Goal: Task Accomplishment & Management: Complete application form

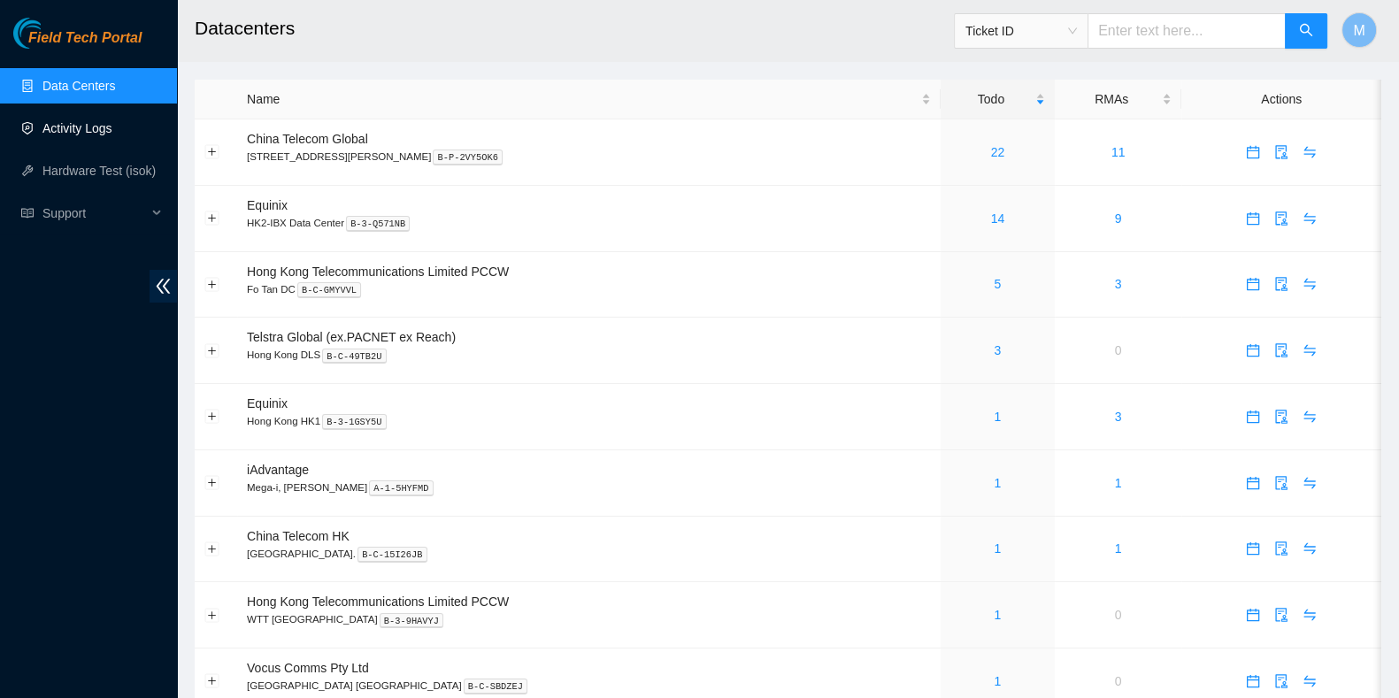
click at [62, 135] on link "Activity Logs" at bounding box center [77, 128] width 70 height 14
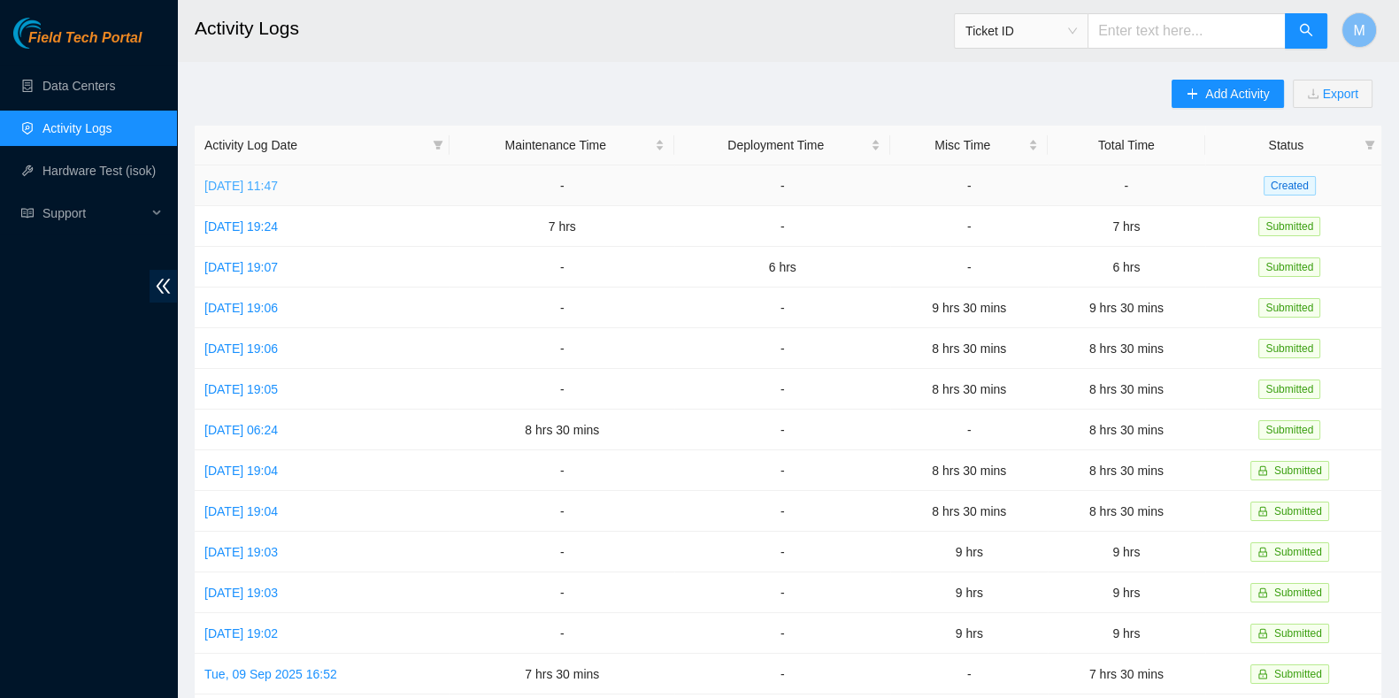
click at [278, 191] on link "[DATE] 11:47" at bounding box center [240, 186] width 73 height 14
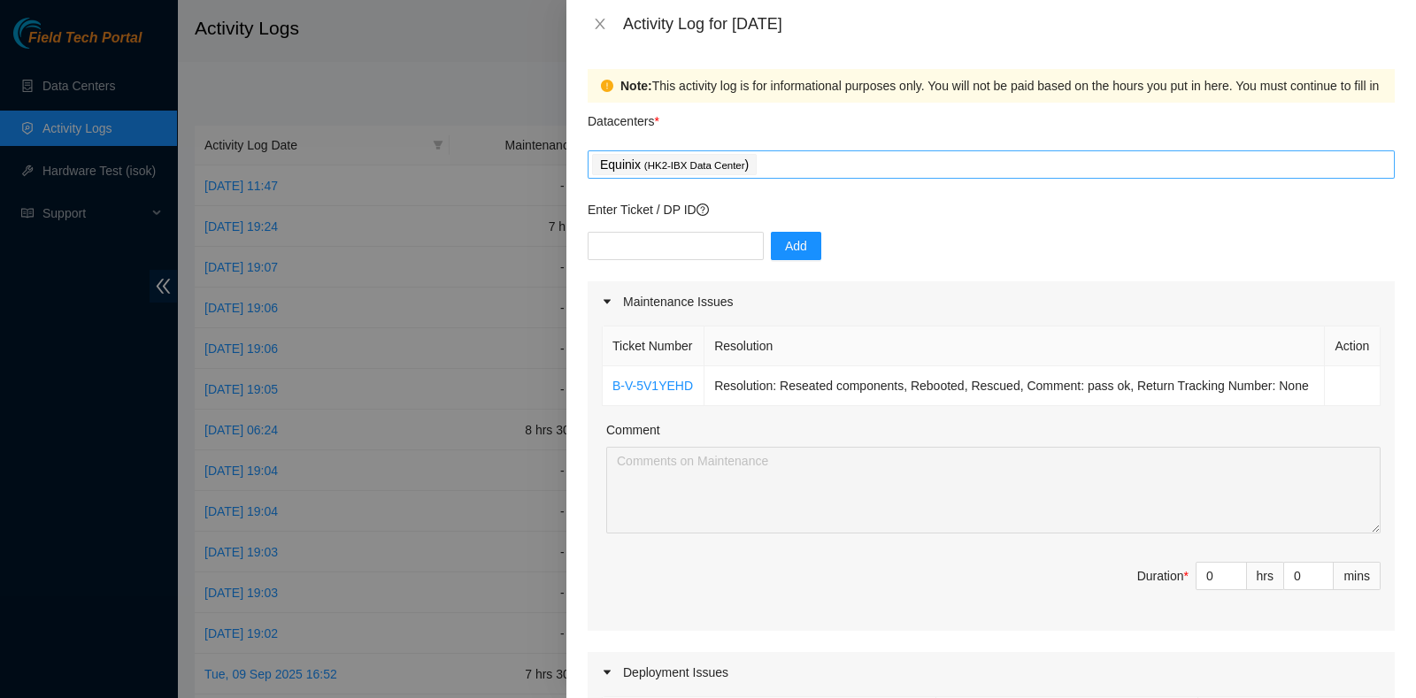
click at [815, 163] on div "Equinix ( HK2-IBX Data Center )" at bounding box center [991, 164] width 798 height 25
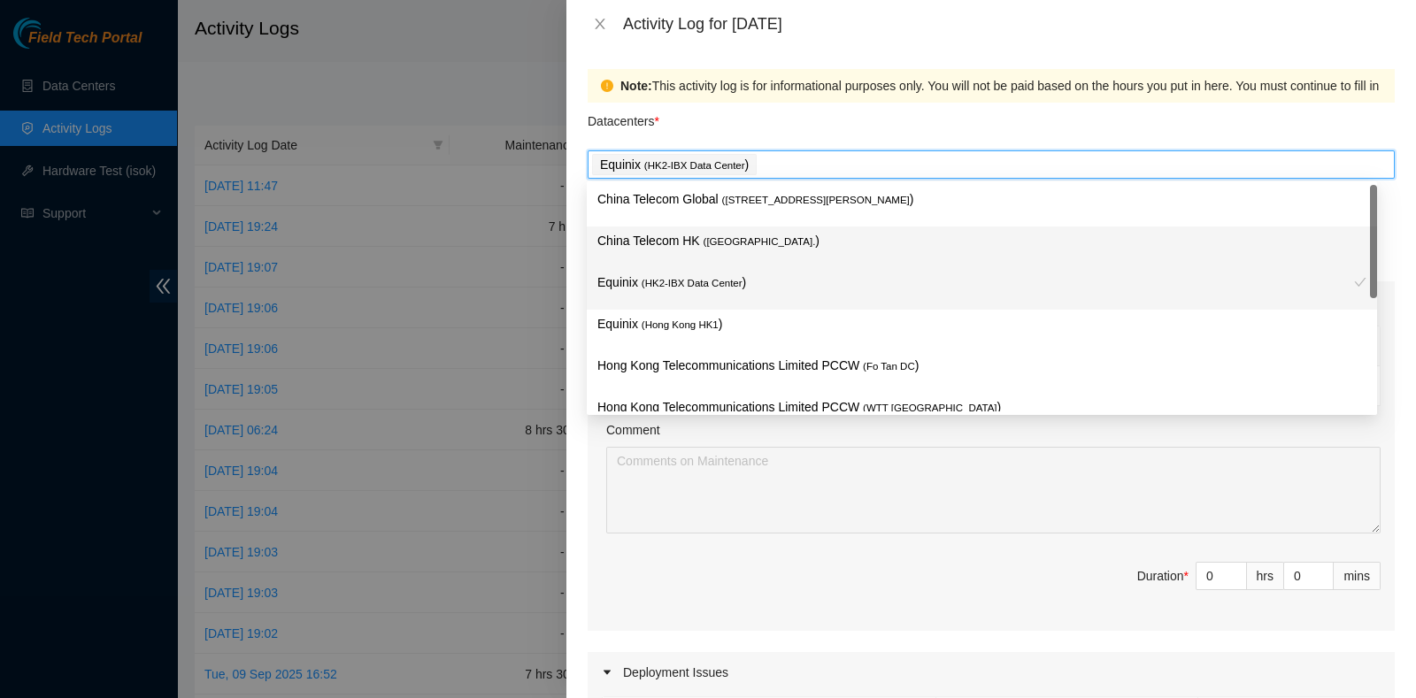
click at [771, 239] on p "China Telecom HK ( [GEOGRAPHIC_DATA] )" at bounding box center [981, 241] width 769 height 20
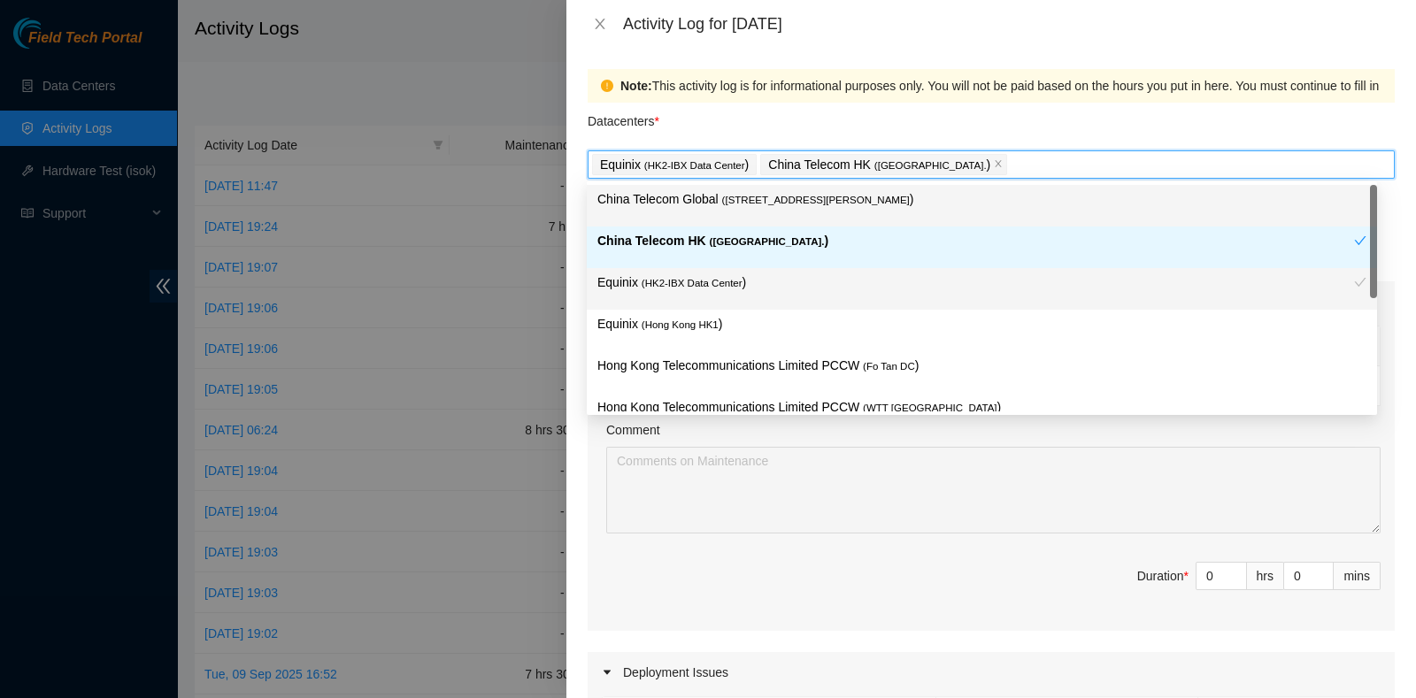
click at [781, 208] on p "China Telecom Global ( [STREET_ADDRESS][PERSON_NAME] )" at bounding box center [981, 199] width 769 height 20
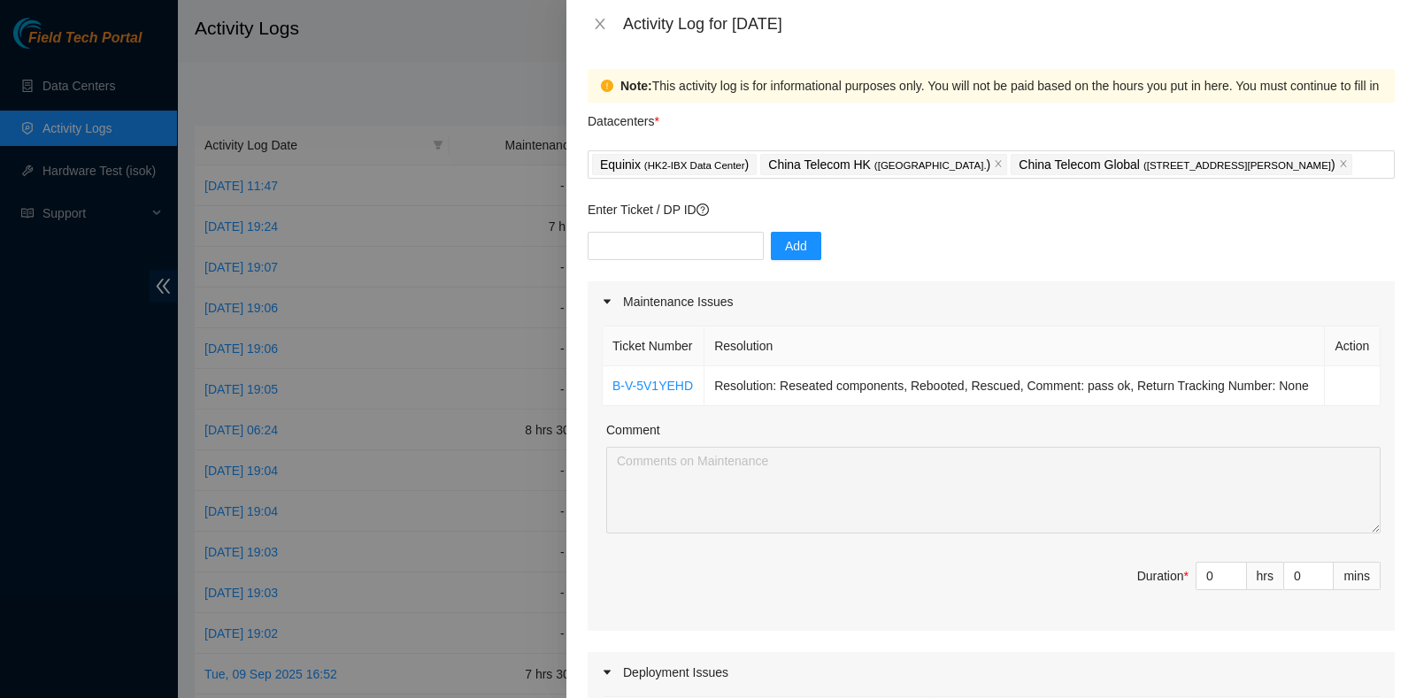
click at [892, 327] on th "Resolution" at bounding box center [1014, 347] width 620 height 40
click at [733, 229] on div "Enter Ticket / DP ID Add" at bounding box center [991, 240] width 807 height 81
drag, startPoint x: 733, startPoint y: 235, endPoint x: 726, endPoint y: 244, distance: 12.0
click at [733, 235] on input "text" at bounding box center [676, 246] width 176 height 28
paste input "B-W-15QBFI4"
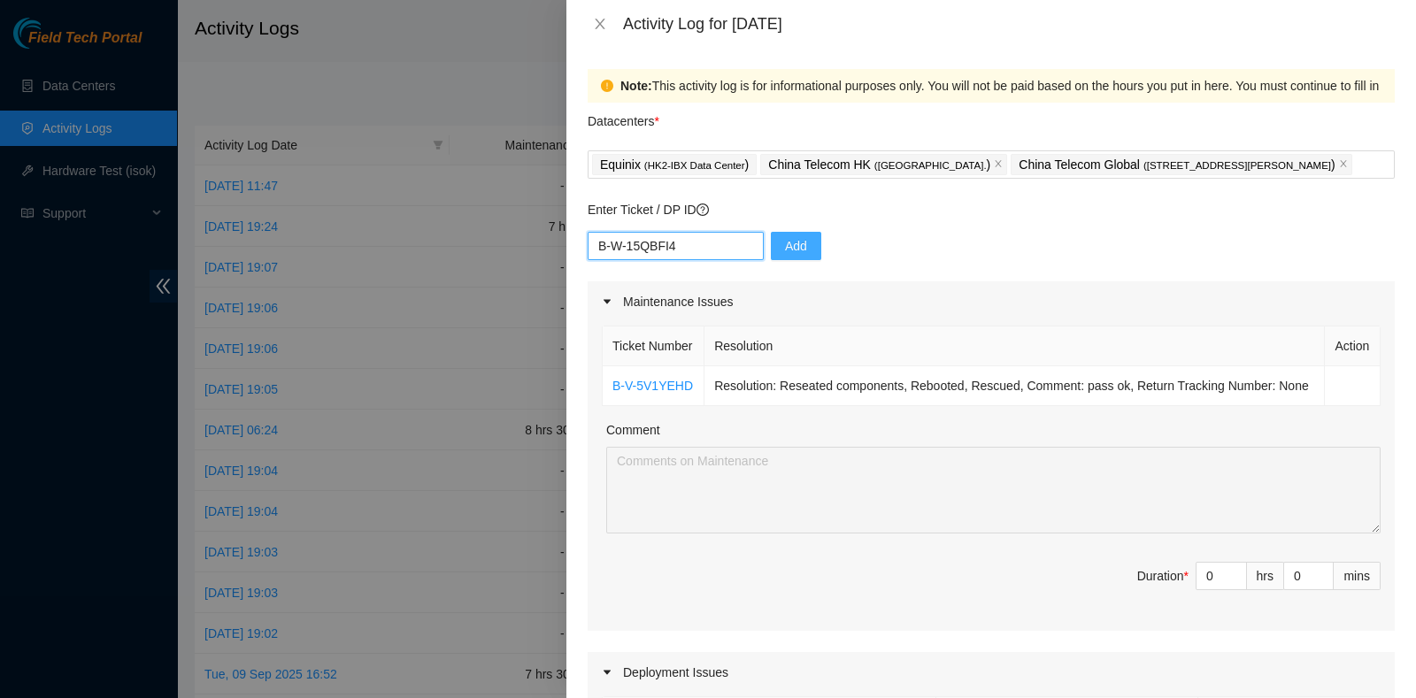
type input "B-W-15QBFI4"
click at [785, 241] on span "Add" at bounding box center [796, 245] width 22 height 19
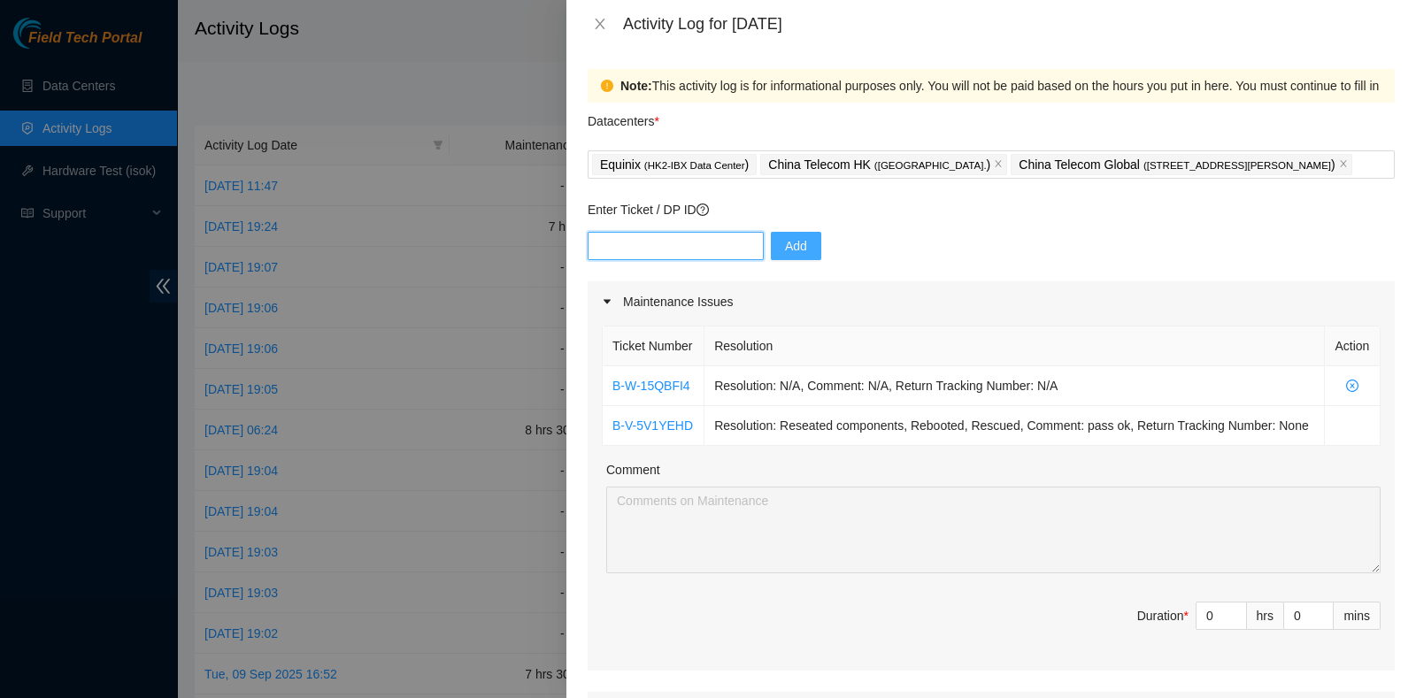
click at [698, 244] on input "text" at bounding box center [676, 246] width 176 height 28
paste input "B-W-161M8NJ"
type input "B-W-161M8NJ"
click at [771, 248] on button "Add" at bounding box center [796, 246] width 50 height 28
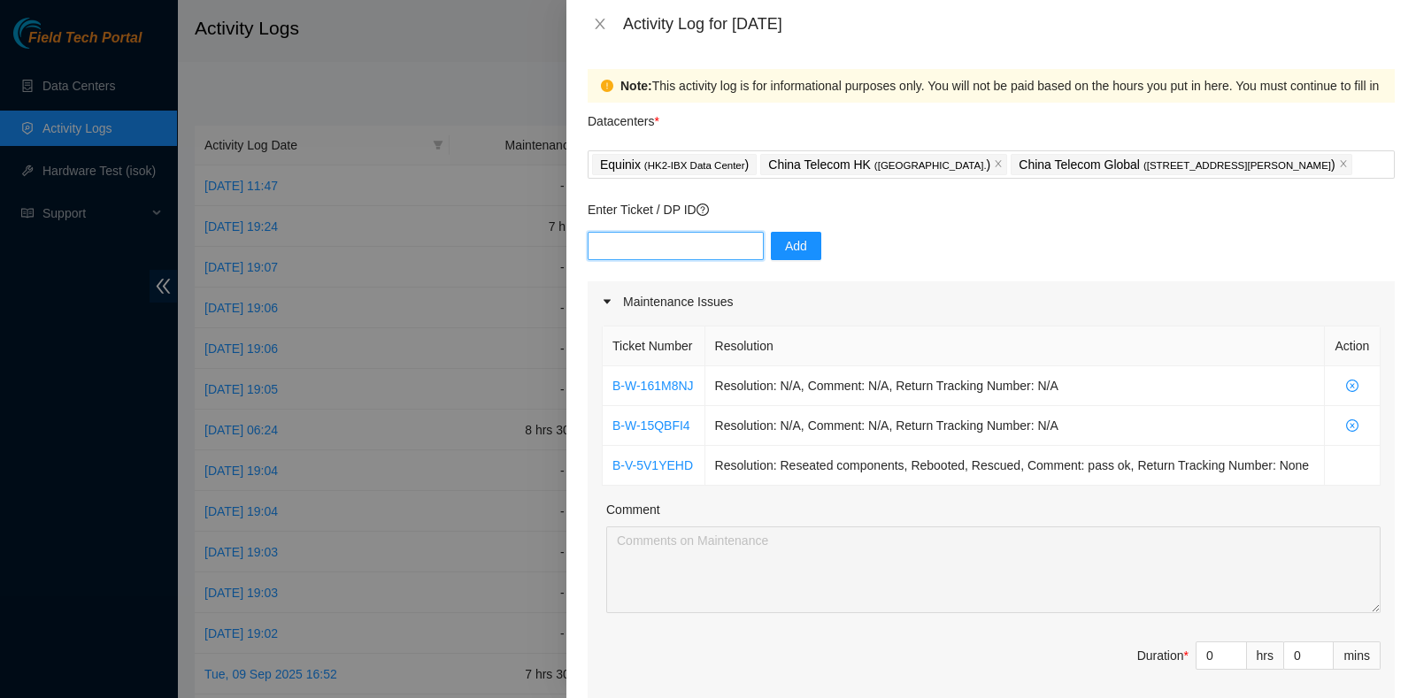
click at [722, 233] on input "text" at bounding box center [676, 246] width 176 height 28
paste input "B-V-5OWY2PD"
type input "B-V-5OWY2PD"
click at [779, 234] on button "Add" at bounding box center [796, 246] width 50 height 28
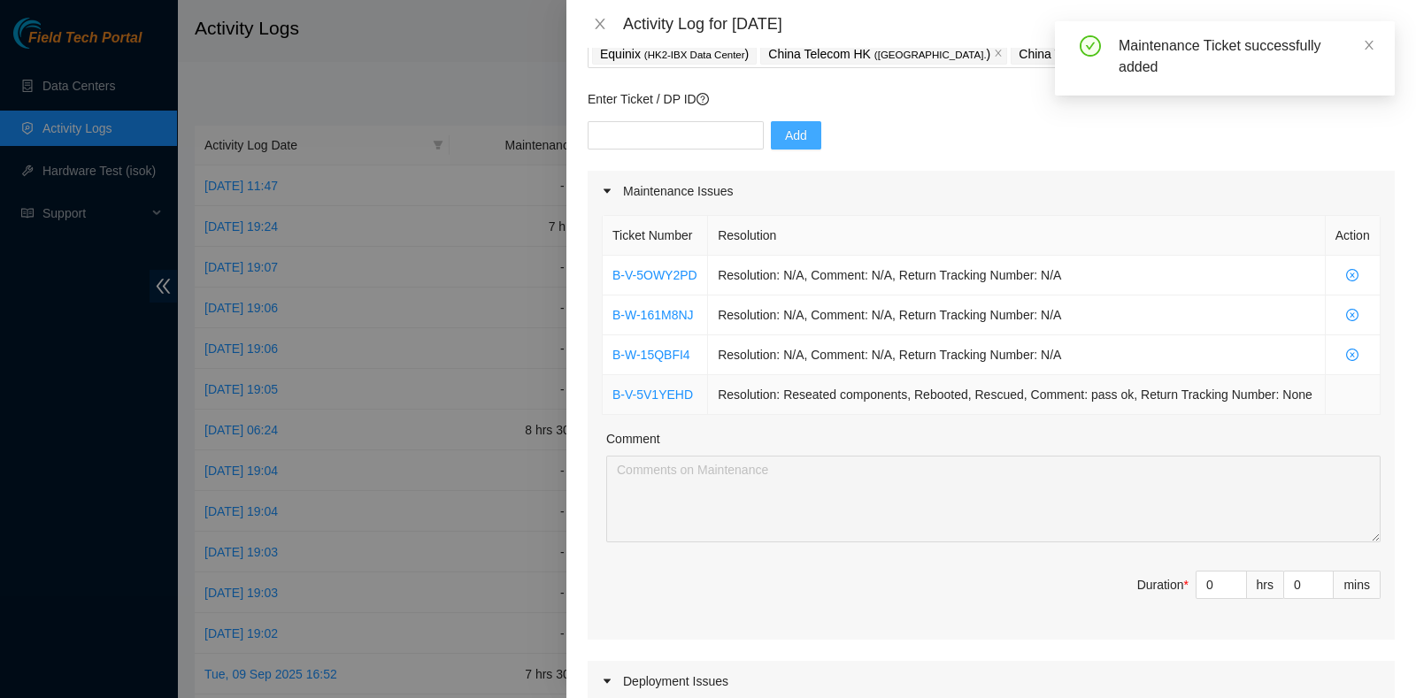
scroll to position [110, 0]
drag, startPoint x: 1324, startPoint y: 397, endPoint x: 1173, endPoint y: 398, distance: 151.3
click at [1173, 398] on tr "B-V-5V1YEHD Resolution: Reseated components, Rebooted, Rescued, Comment: pass o…" at bounding box center [992, 396] width 778 height 40
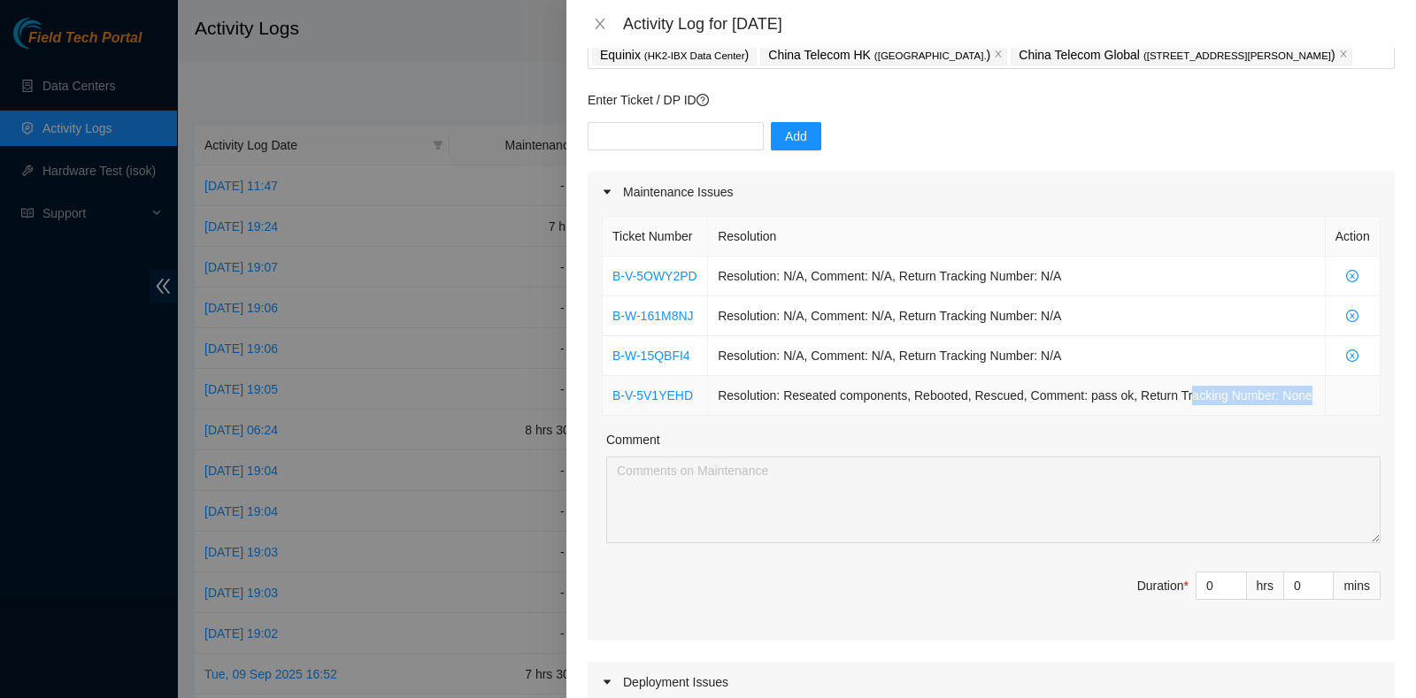
click at [1283, 402] on td "Resolution: Reseated components, Rebooted, Rescued, Comment: pass ok, Return Tr…" at bounding box center [1017, 396] width 618 height 40
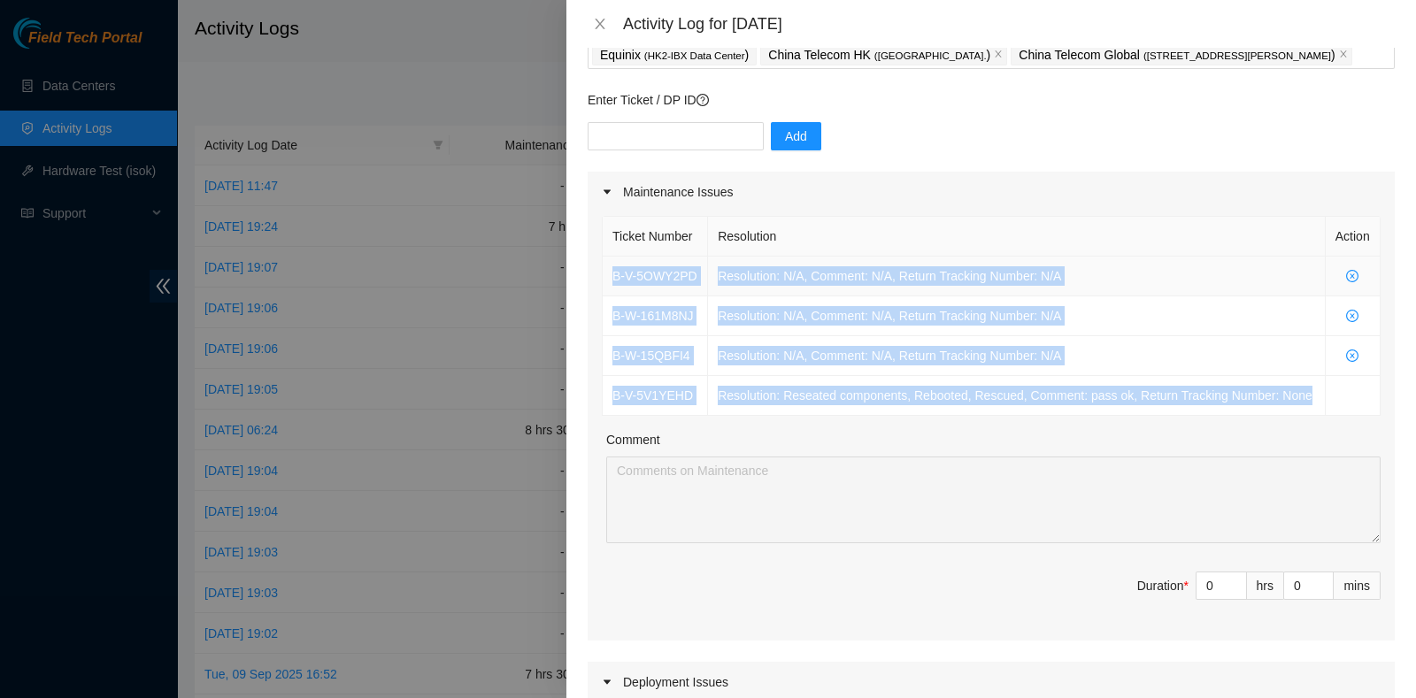
drag, startPoint x: 1319, startPoint y: 409, endPoint x: 610, endPoint y: 272, distance: 722.1
click at [610, 272] on tbody "B-V-5OWY2PD Resolution: N/A, Comment: N/A, Return Tracking Number: N/A B-W-161M…" at bounding box center [992, 336] width 778 height 159
copy tbody "B-V-5OWY2PD Resolution: N/A, Comment: N/A, Return Tracking Number: N/A B-W-161M…"
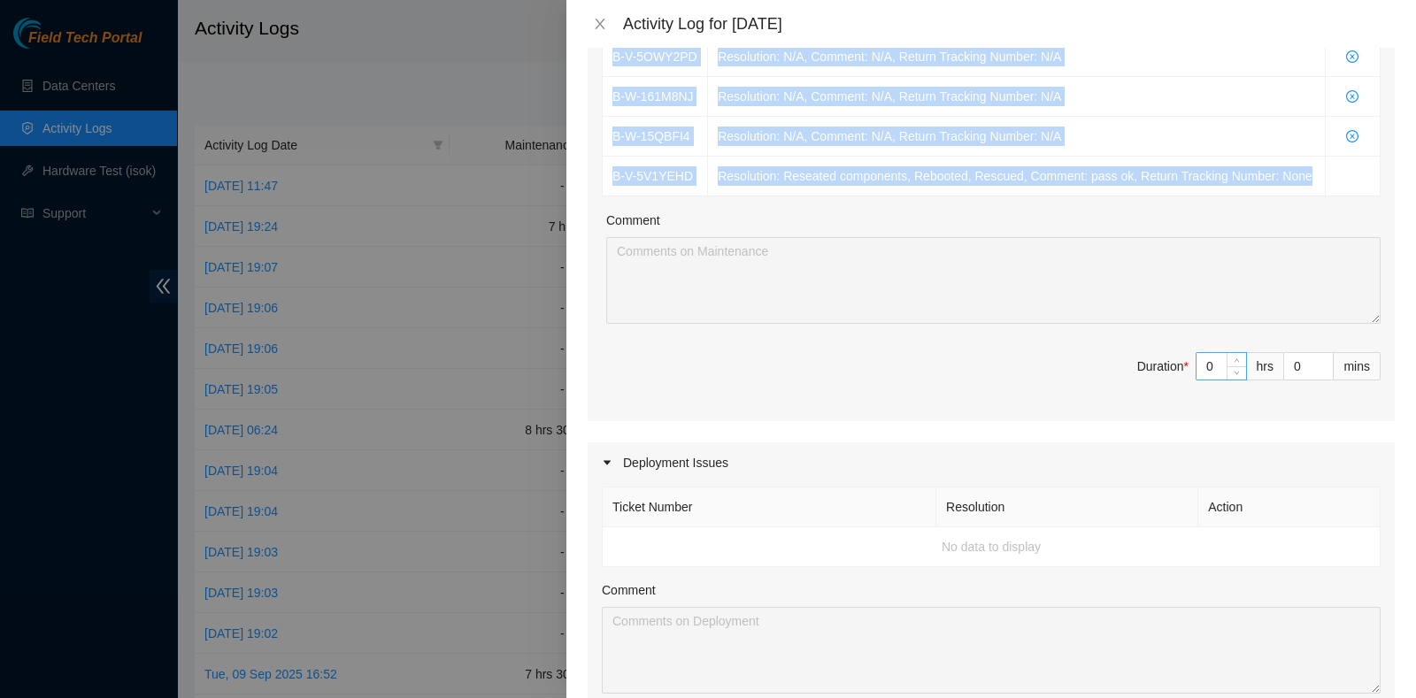
scroll to position [331, 0]
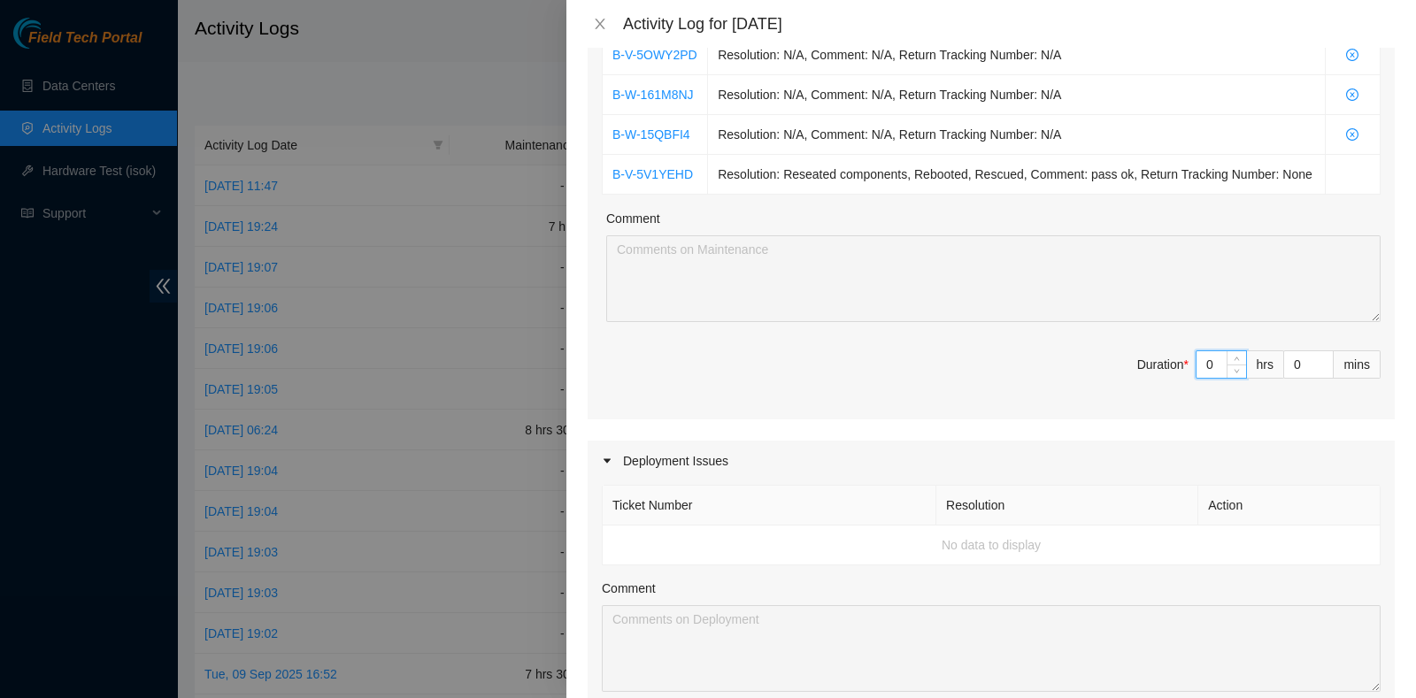
drag, startPoint x: 1199, startPoint y: 366, endPoint x: 1111, endPoint y: 366, distance: 88.5
click at [1111, 366] on span "Duration * 0 hrs 0 mins" at bounding box center [991, 375] width 779 height 50
type input "8"
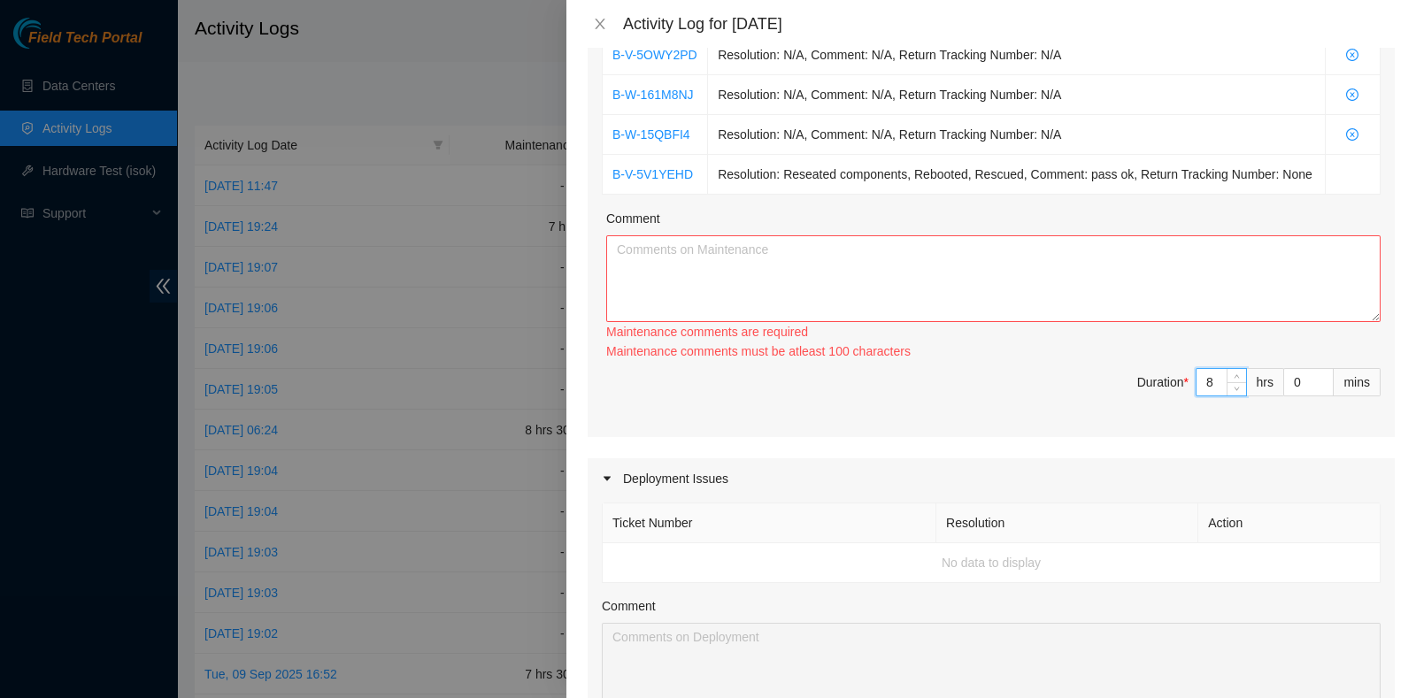
type input "8"
type input "3"
type input "30"
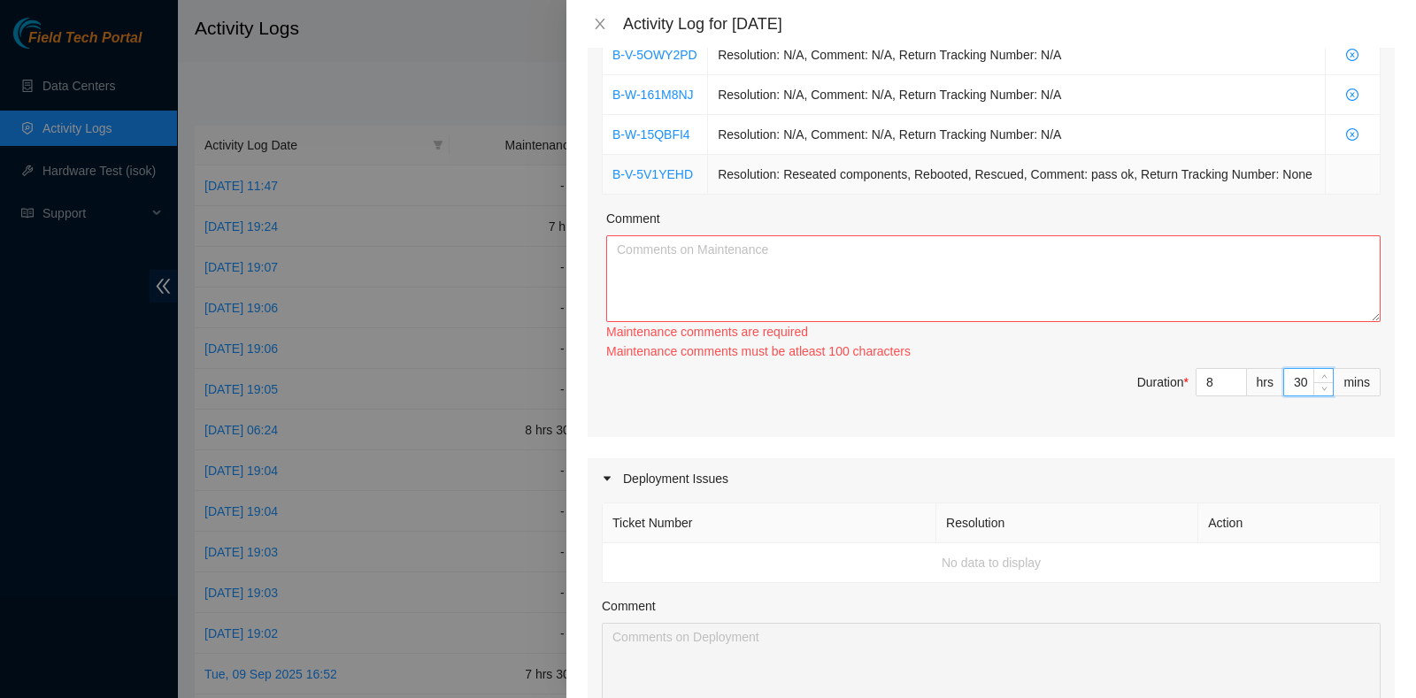
type input "30"
click at [744, 240] on textarea "Comment" at bounding box center [993, 278] width 774 height 87
paste textarea "B-V-5OWY2PD Resolution: N/A, Comment: N/A, Return Tracking Number: N/A B-W-161M…"
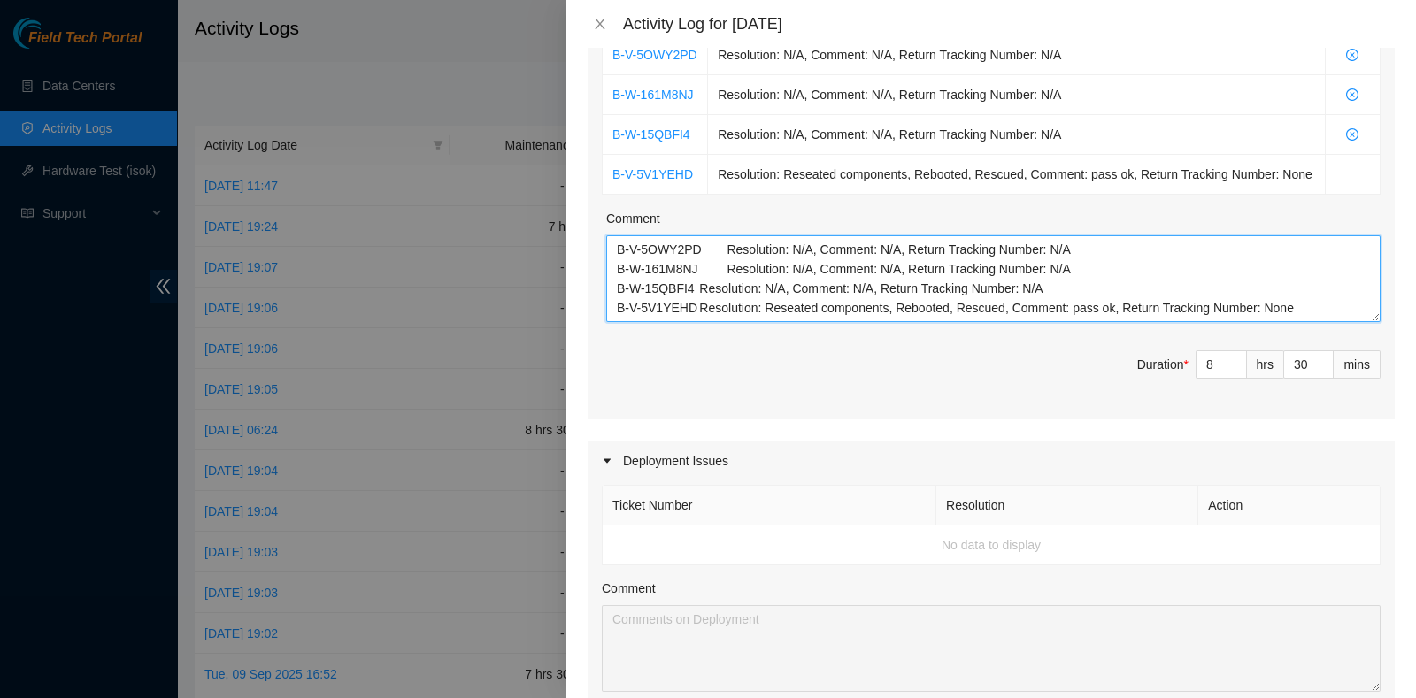
click at [1280, 303] on textarea "B-V-5OWY2PD Resolution: N/A, Comment: N/A, Return Tracking Number: N/A B-W-161M…" at bounding box center [993, 278] width 774 height 87
paste textarea "B-W-15Q8NOP B-W-15QBFI4 B-V-5OWY2PD Tracking - 417328426178 B-V-5VCLQ34"
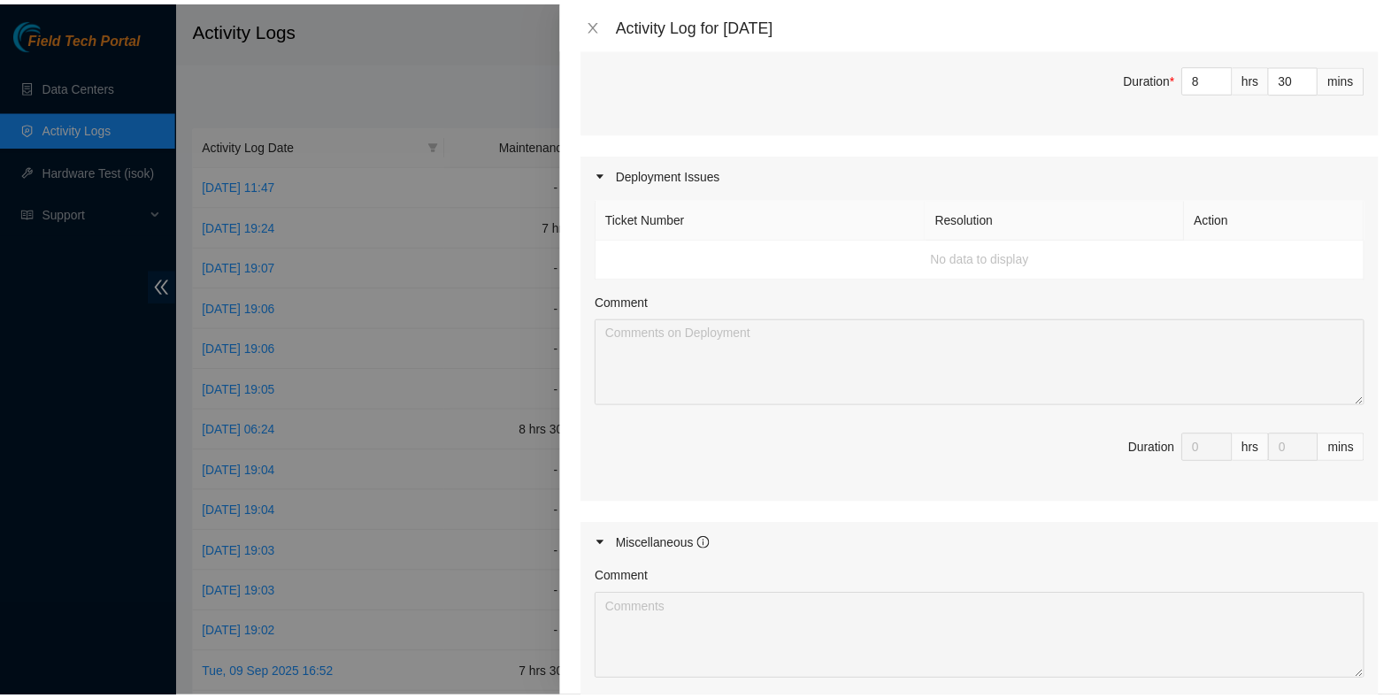
scroll to position [880, 0]
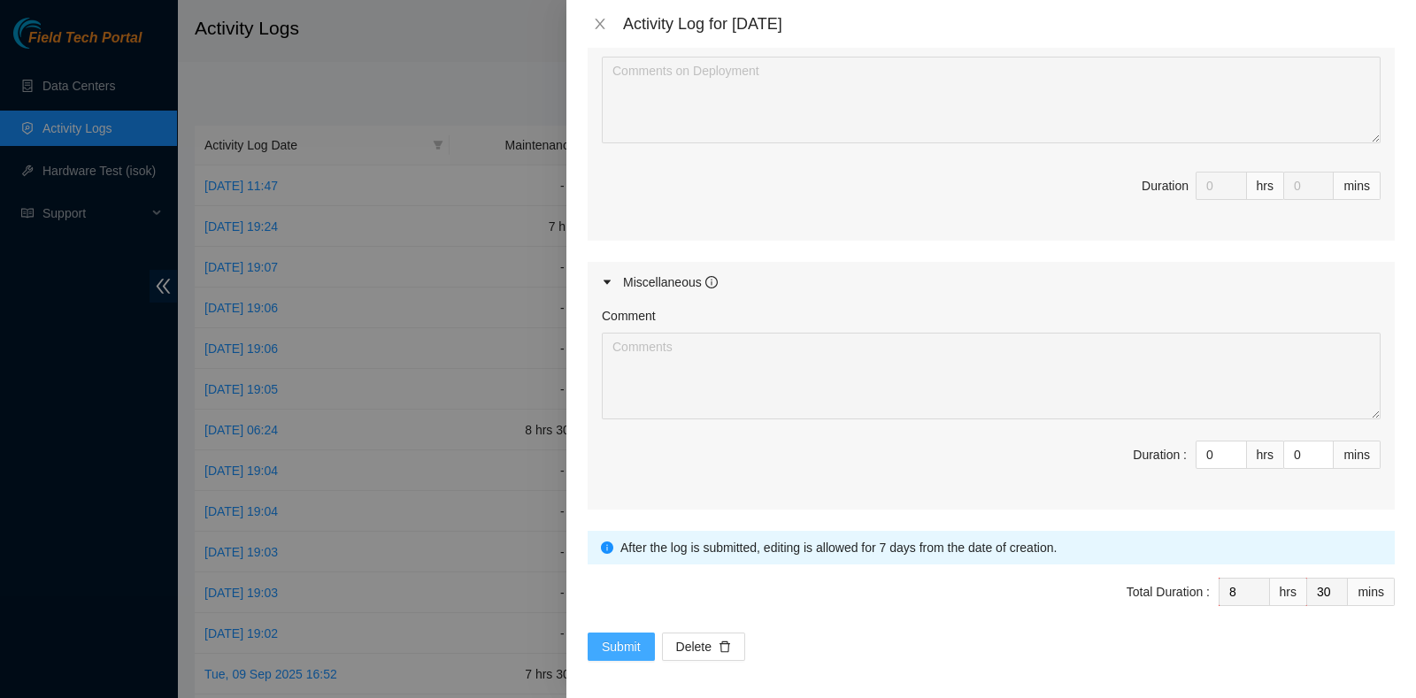
type textarea "B-V-5OWY2PD Resolution: N/A, Comment: N/A, Return Tracking Number: N/A B-W-161M…"
click at [617, 642] on span "Submit" at bounding box center [621, 646] width 39 height 19
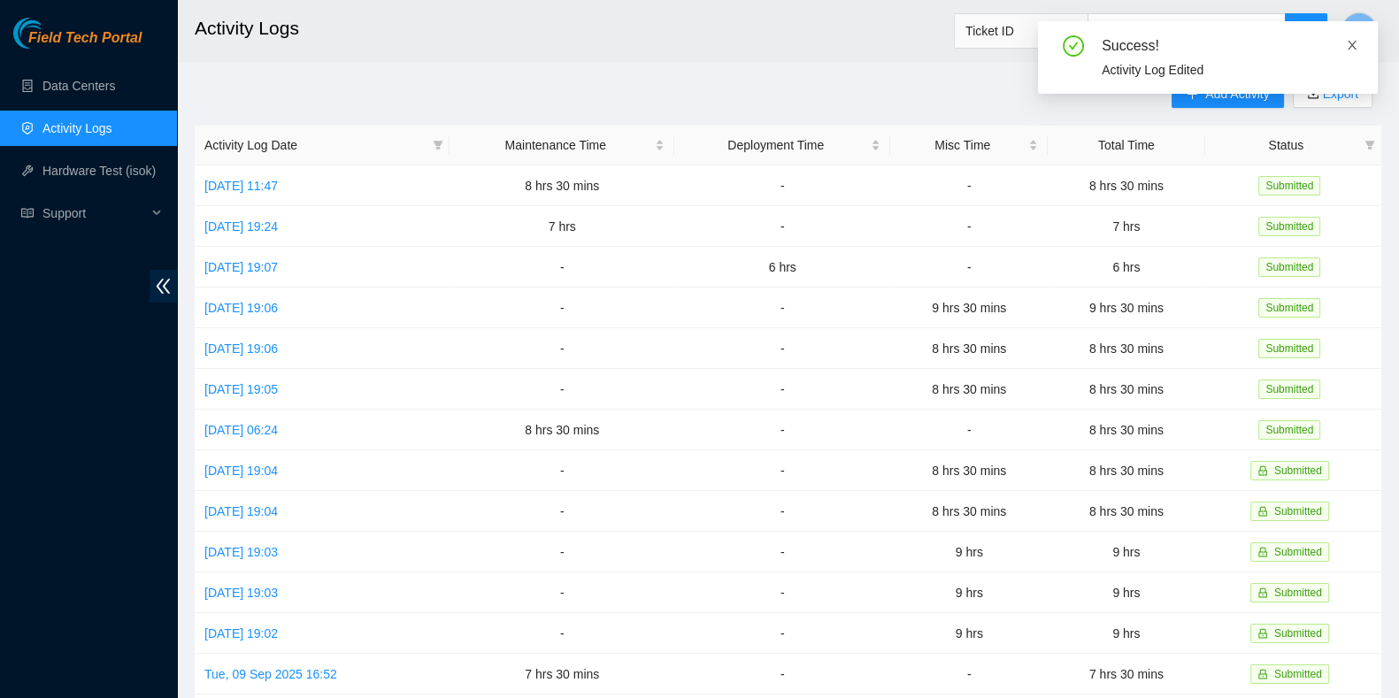
click at [1354, 54] on link at bounding box center [1352, 44] width 12 height 19
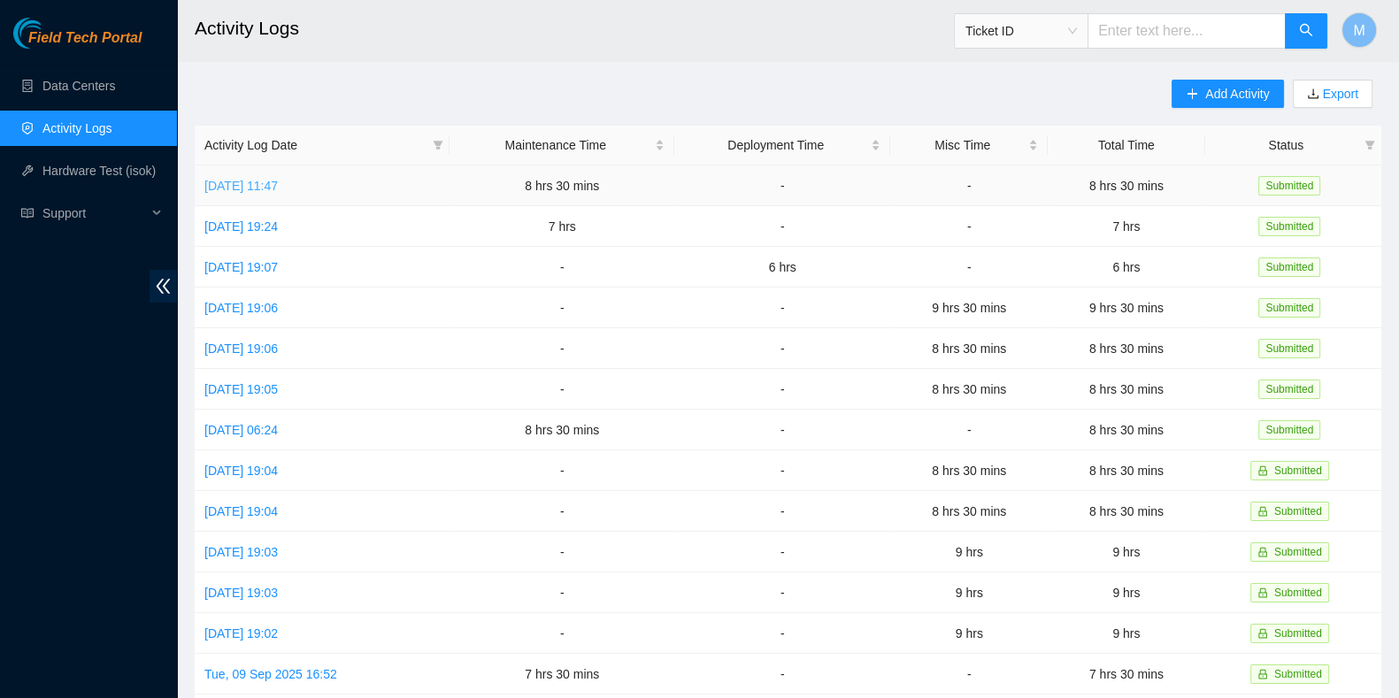
click at [278, 183] on link "[DATE] 11:47" at bounding box center [240, 186] width 73 height 14
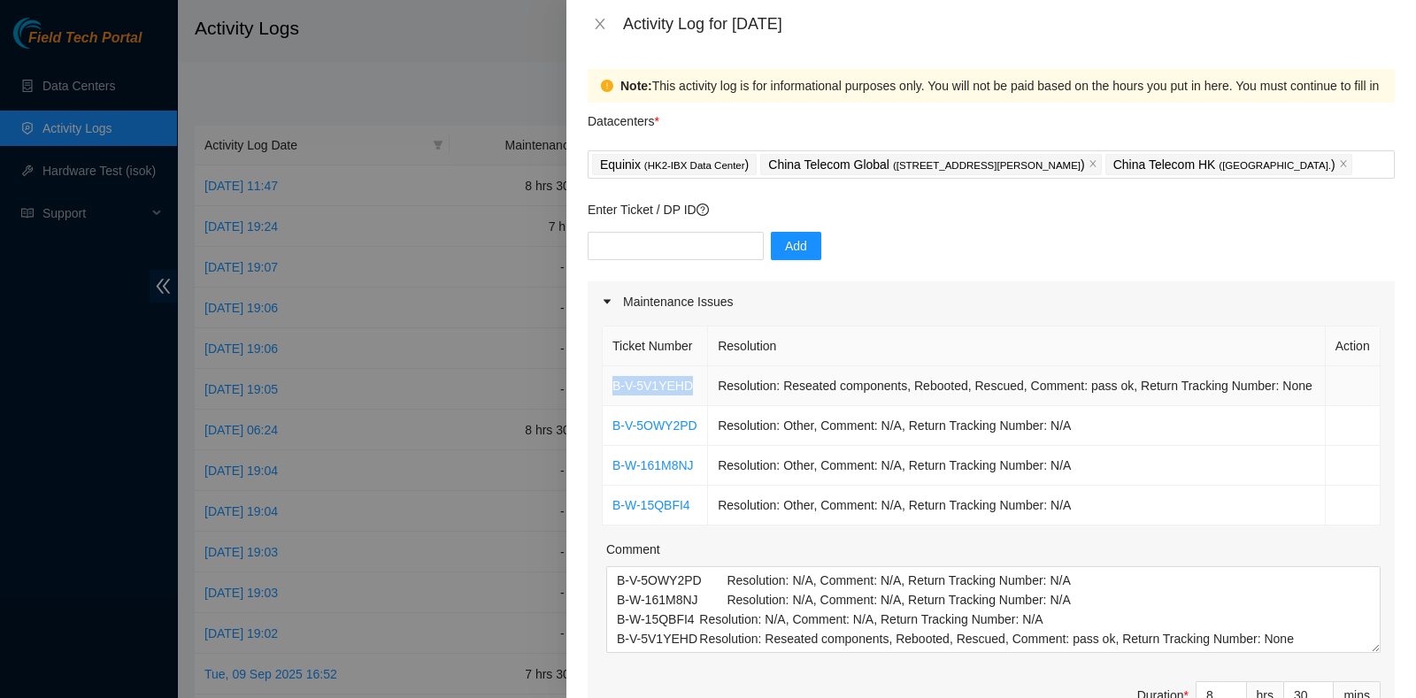
drag, startPoint x: 693, startPoint y: 385, endPoint x: 607, endPoint y: 383, distance: 85.9
click at [607, 383] on td "B-V-5V1YEHD" at bounding box center [655, 386] width 105 height 40
copy link "B-V-5V1YEHD"
click at [597, 20] on icon "close" at bounding box center [600, 24] width 10 height 11
